Goal: Find specific page/section: Find specific page/section

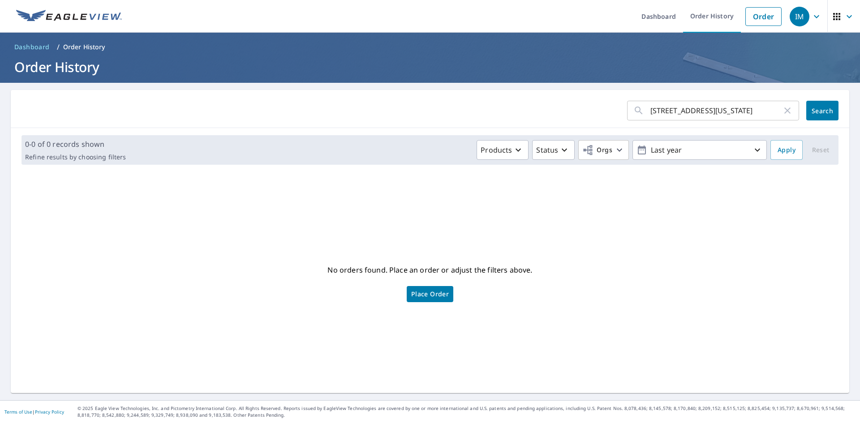
click at [729, 107] on input "[STREET_ADDRESS][US_STATE]" at bounding box center [716, 110] width 132 height 25
paste input "[STREET_ADDRESS][PERSON_NAME]"
type input "[STREET_ADDRESS][PERSON_NAME]"
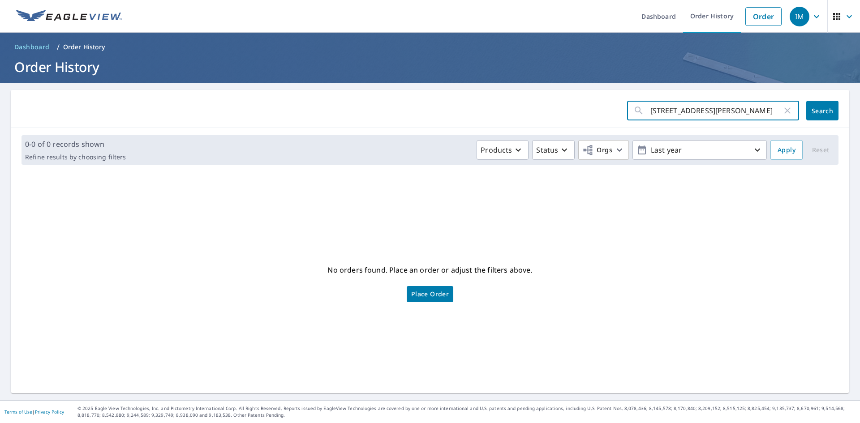
click button "Search" at bounding box center [822, 111] width 32 height 20
click at [786, 110] on icon "button" at bounding box center [787, 110] width 11 height 11
click at [782, 110] on input "text" at bounding box center [716, 110] width 132 height 25
